Goal: Transaction & Acquisition: Purchase product/service

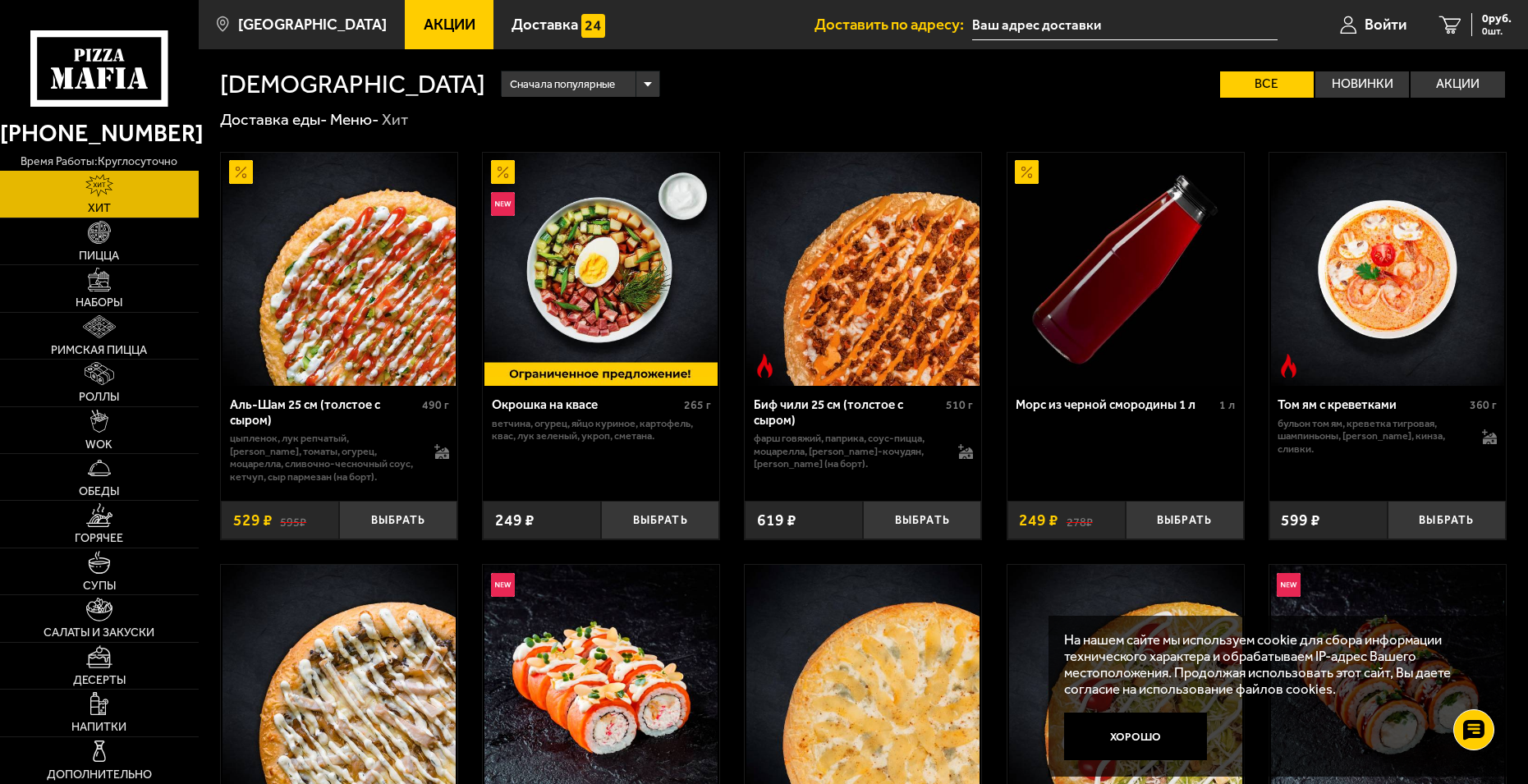
click at [326, 238] on img at bounding box center [339, 269] width 233 height 233
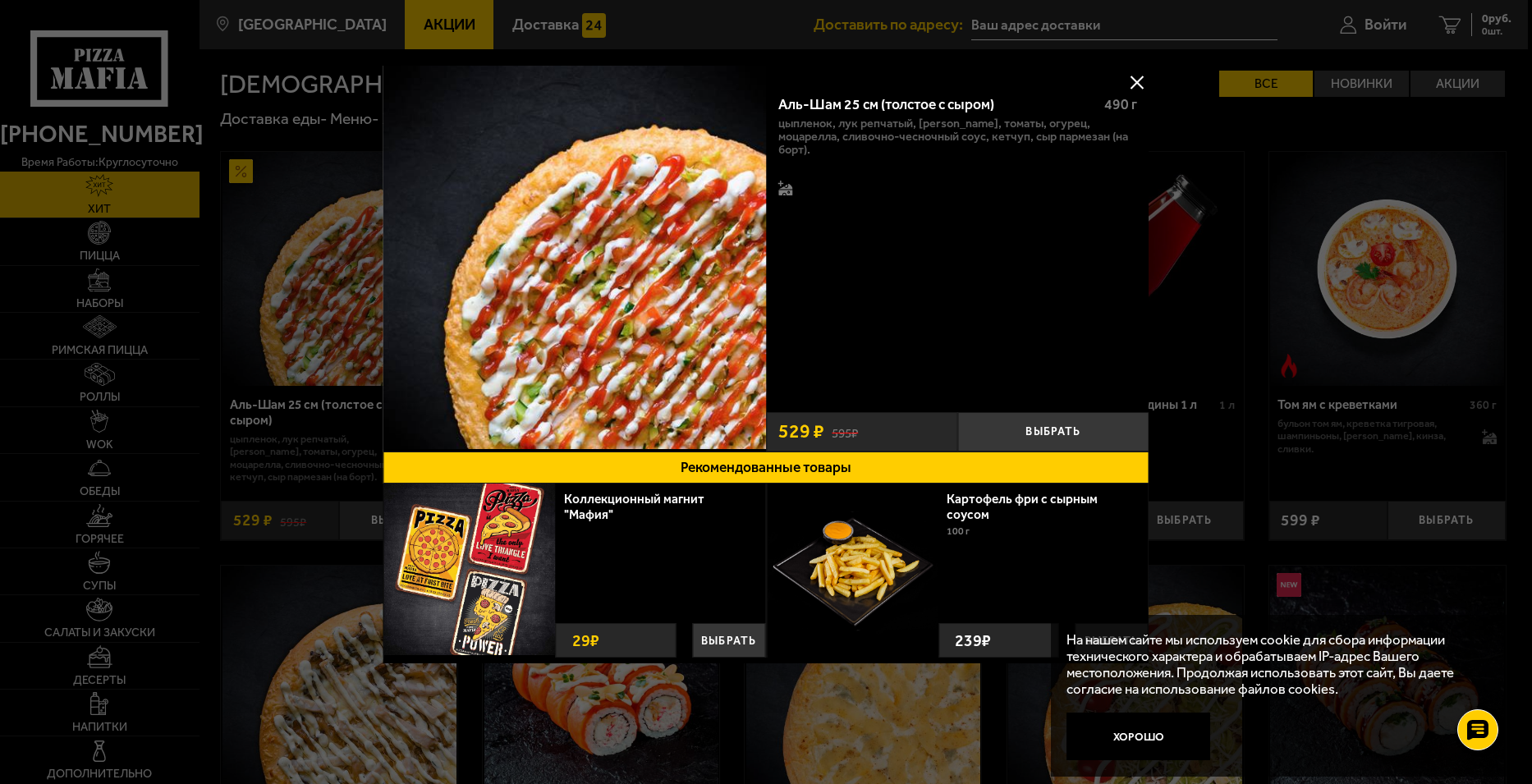
click at [683, 243] on img at bounding box center [576, 257] width 384 height 384
click at [630, 269] on img at bounding box center [576, 257] width 384 height 384
click at [1127, 78] on button at bounding box center [1137, 81] width 24 height 24
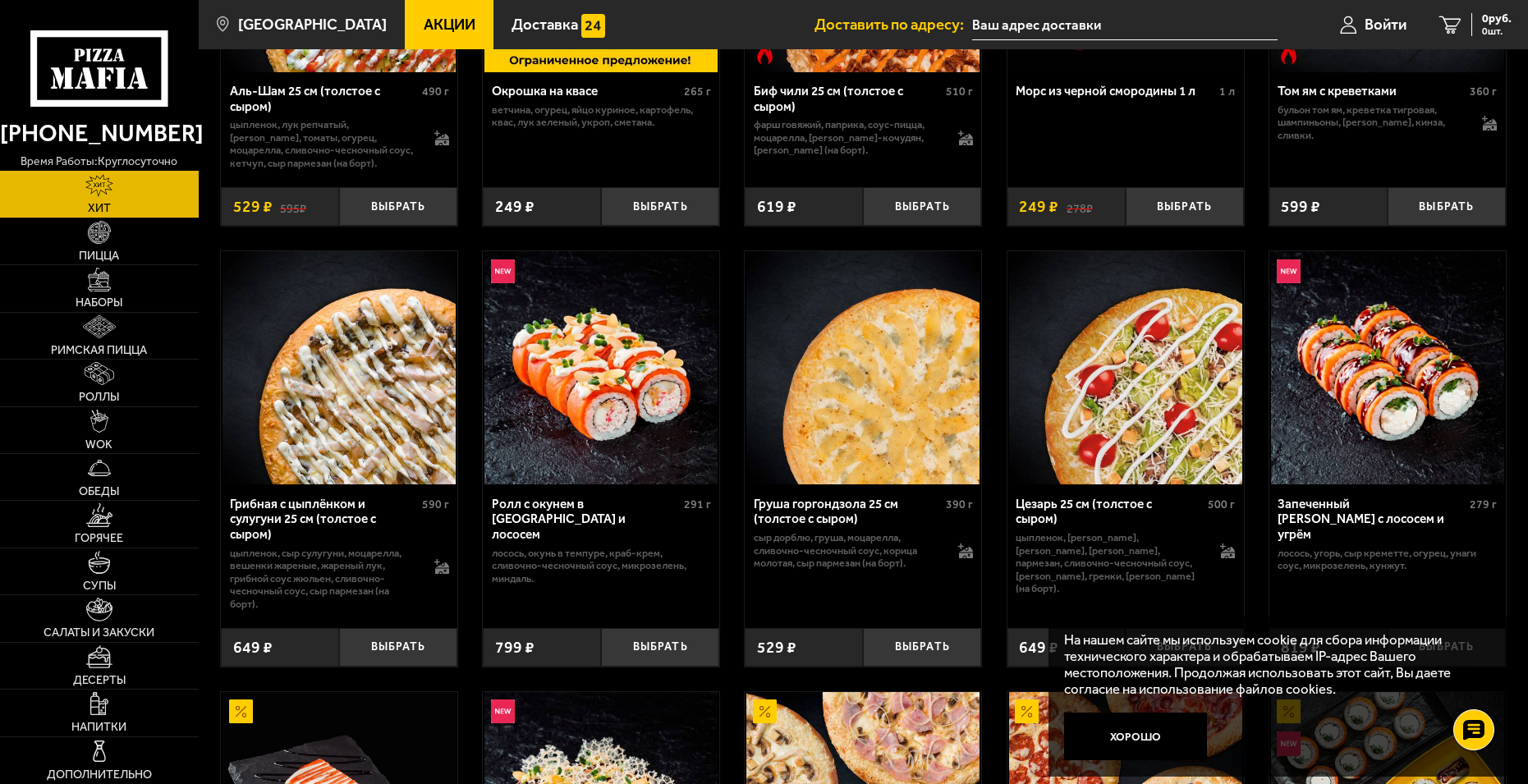
scroll to position [329, 0]
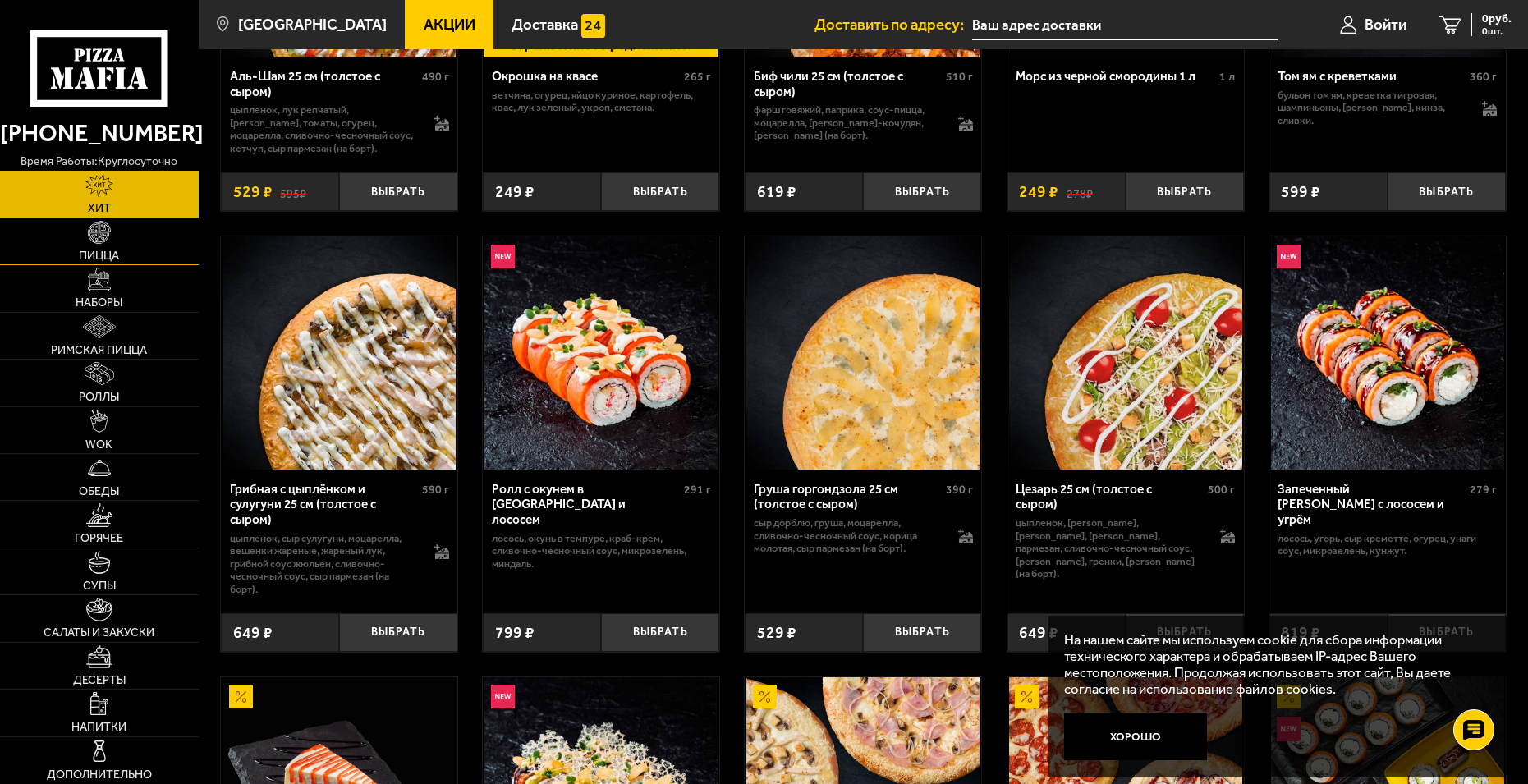
click at [92, 244] on img at bounding box center [99, 232] width 23 height 23
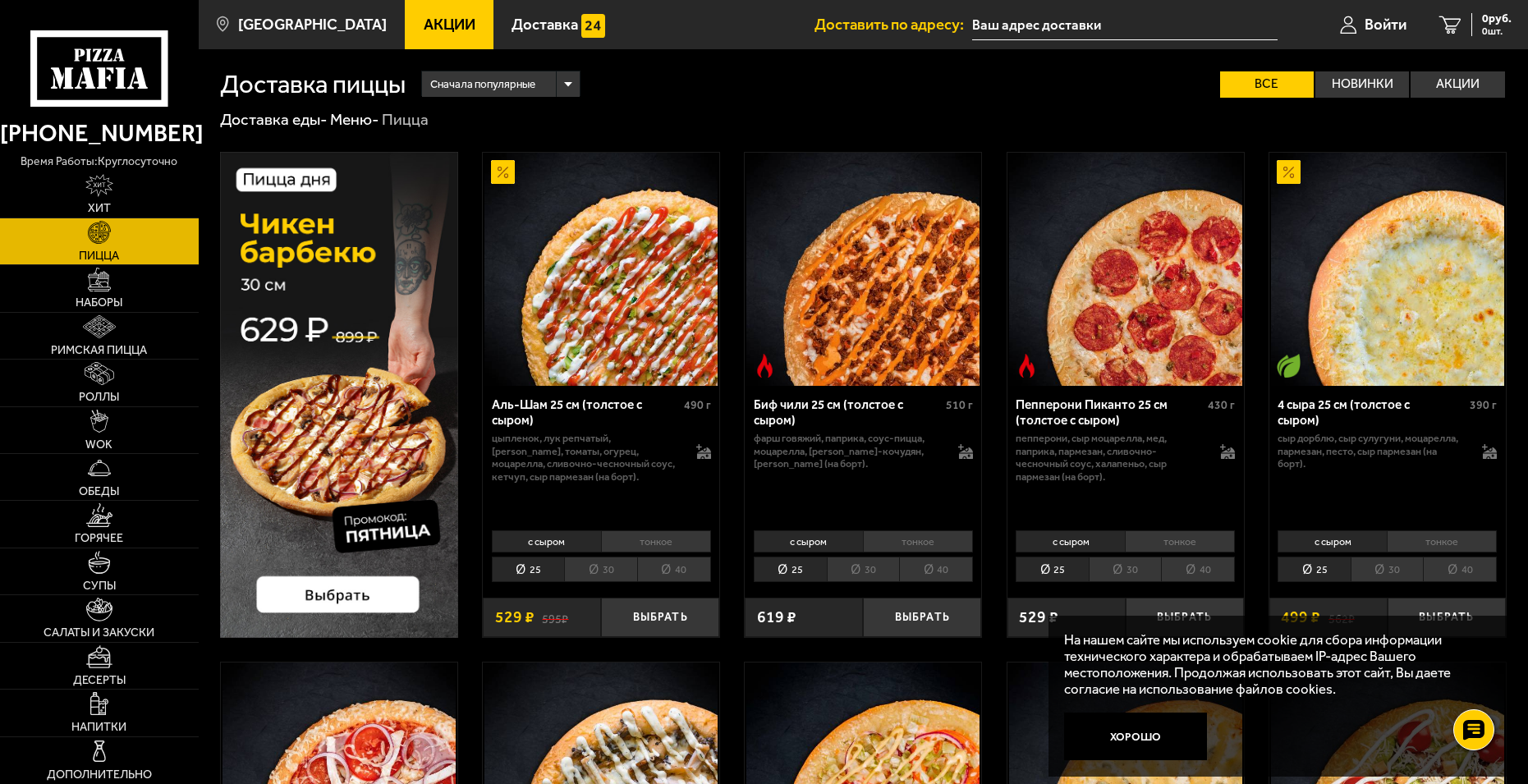
click at [598, 570] on li "30" at bounding box center [600, 570] width 73 height 25
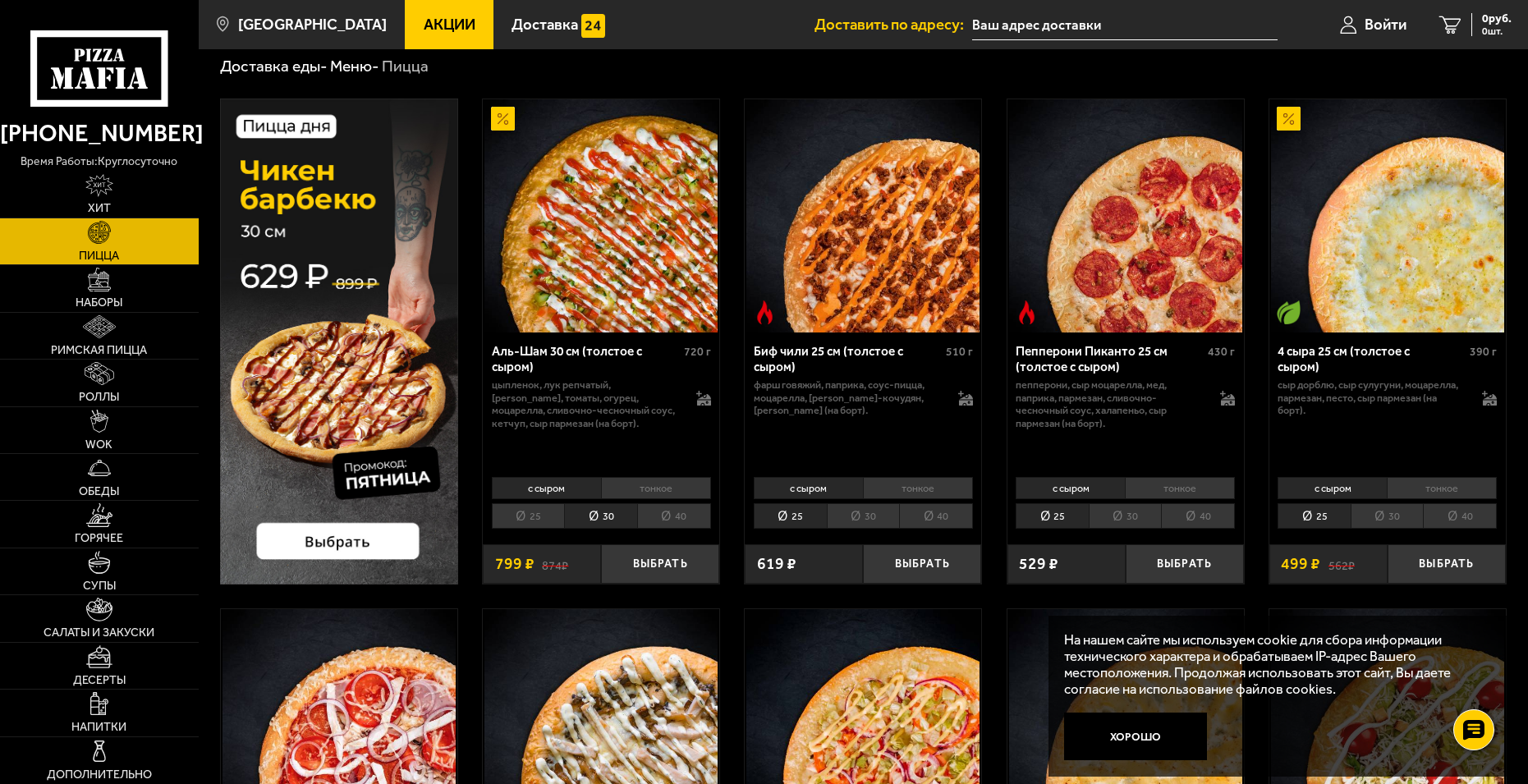
scroll to position [82, 0]
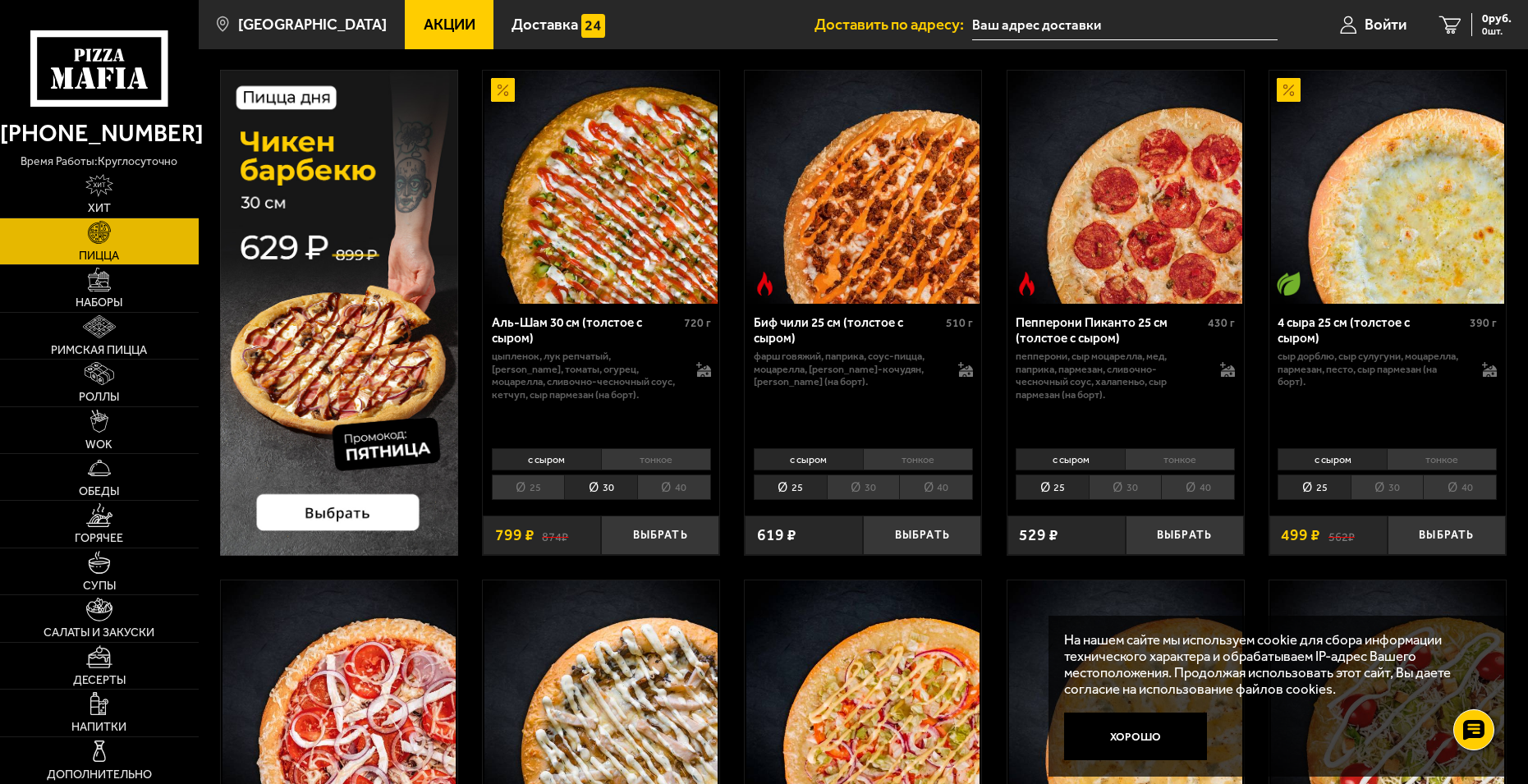
click at [1467, 488] on li "40" at bounding box center [1460, 487] width 74 height 25
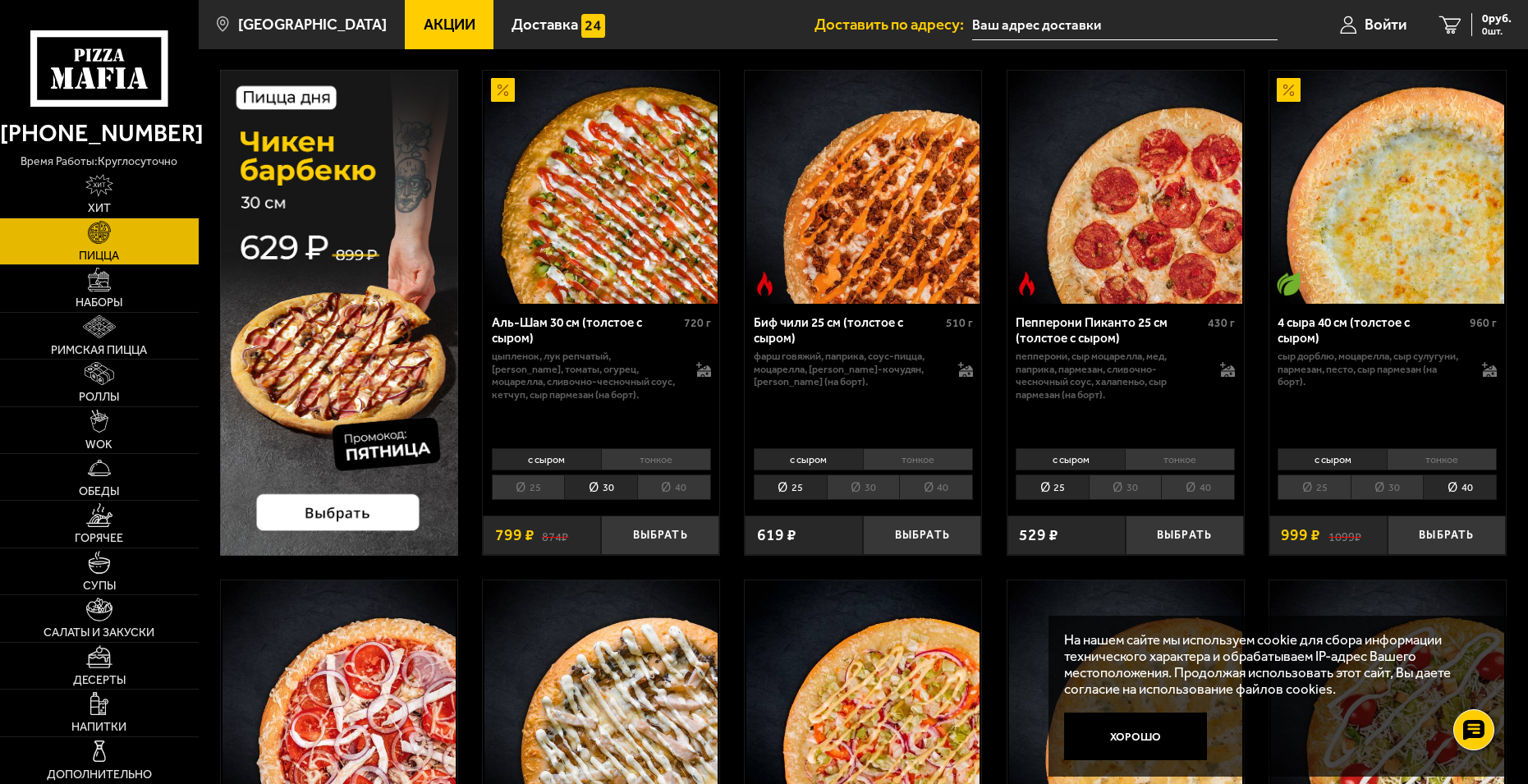
click at [1394, 485] on li "30" at bounding box center [1387, 487] width 73 height 25
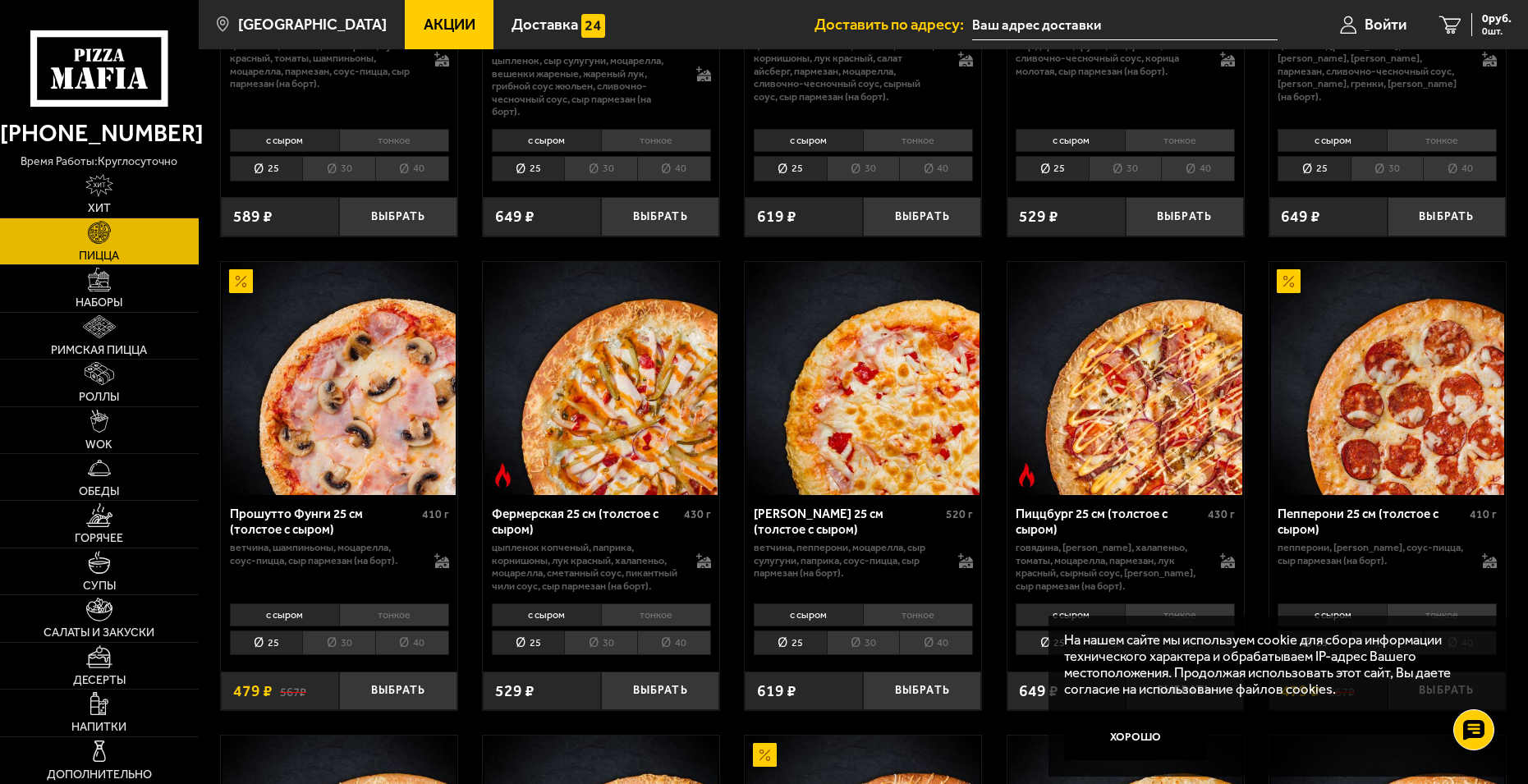
scroll to position [410, 0]
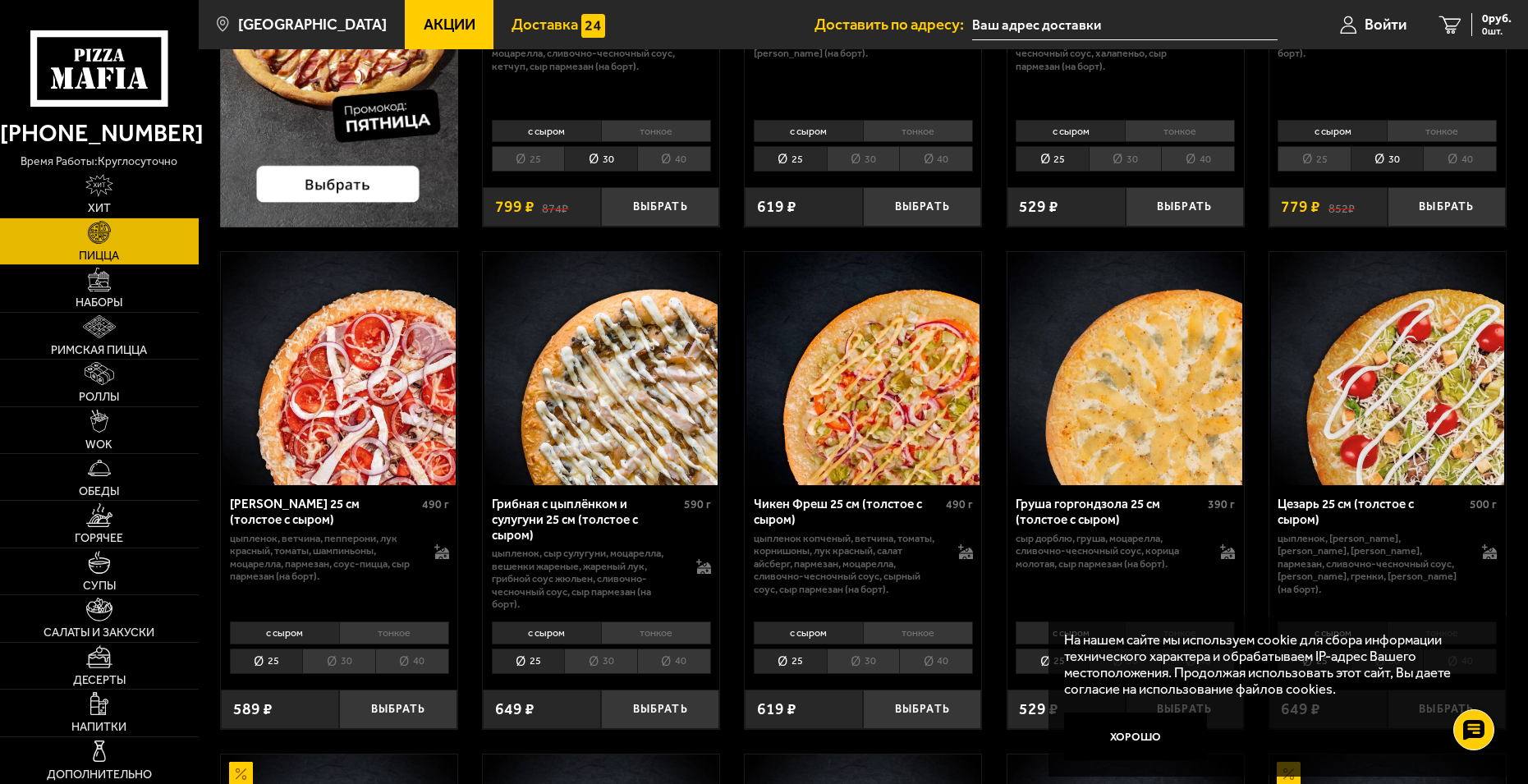
click at [512, 26] on span "Доставка" at bounding box center [545, 25] width 67 height 16
